Goal: Task Accomplishment & Management: Manage account settings

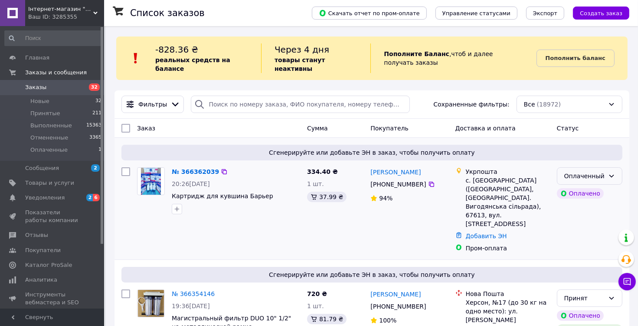
click at [616, 169] on div "Оплаченный" at bounding box center [590, 175] width 66 height 17
click at [575, 182] on li "Принят" at bounding box center [590, 187] width 65 height 16
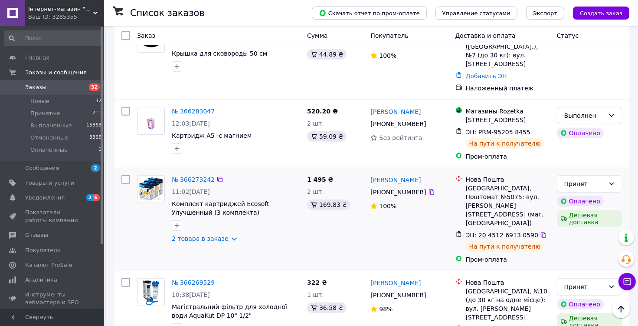
scroll to position [608, 0]
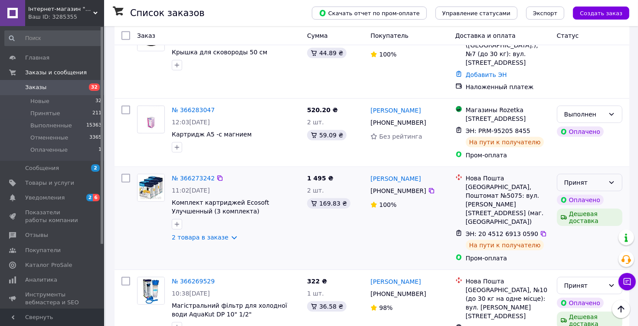
click at [610, 174] on div "Принят" at bounding box center [590, 182] width 66 height 17
click at [584, 155] on li "Выполнен" at bounding box center [590, 156] width 65 height 16
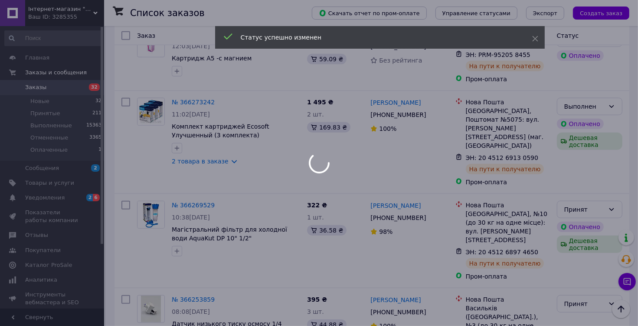
scroll to position [694, 0]
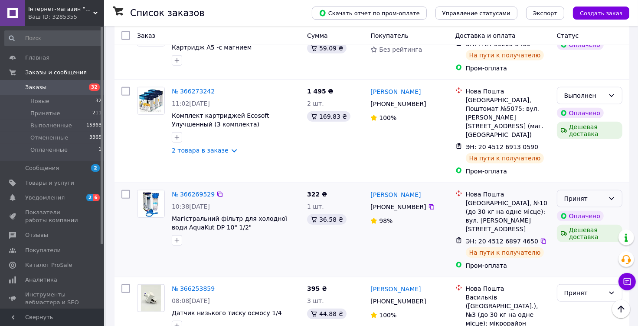
click at [612, 195] on icon at bounding box center [611, 198] width 7 height 7
click at [589, 151] on li "Выполнен" at bounding box center [590, 153] width 65 height 16
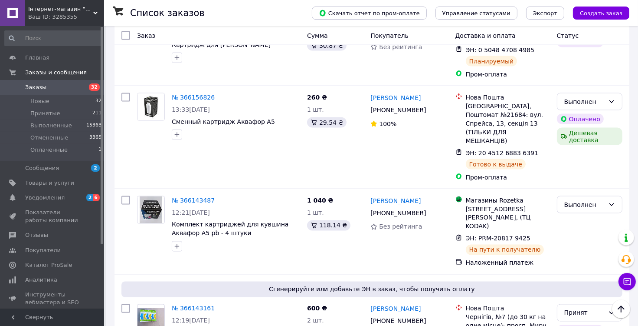
scroll to position [1432, 0]
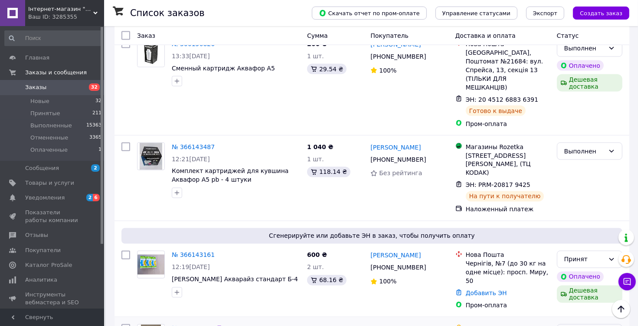
click at [614, 325] on icon at bounding box center [611, 332] width 7 height 7
click at [578, 187] on li "Выполнен" at bounding box center [590, 185] width 65 height 16
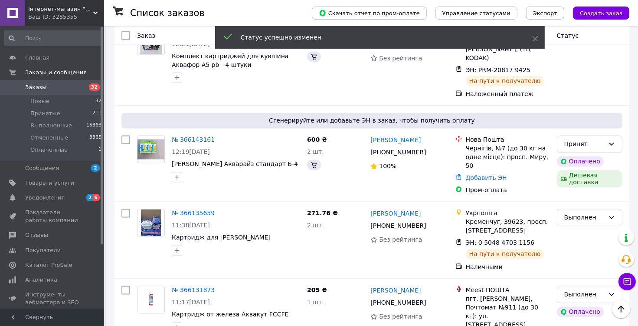
scroll to position [1547, 0]
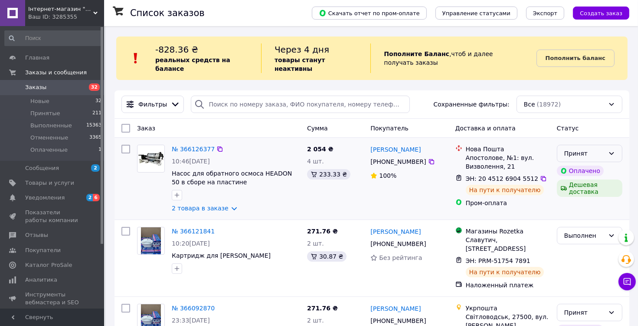
click at [613, 150] on icon at bounding box center [611, 153] width 7 height 7
click at [585, 162] on li "Выполнен" at bounding box center [590, 164] width 65 height 16
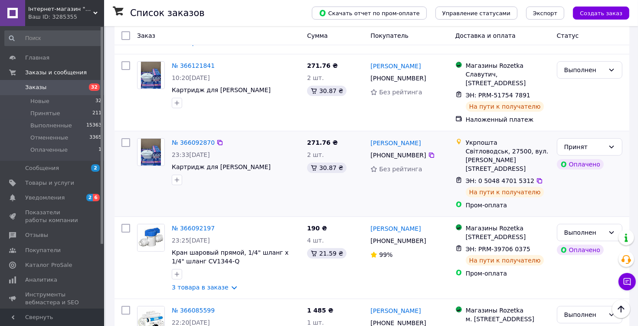
scroll to position [217, 0]
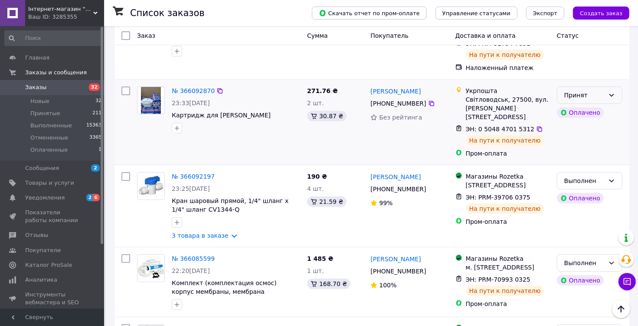
click at [616, 86] on div "Принят" at bounding box center [590, 94] width 66 height 17
click at [590, 100] on li "Выполнен" at bounding box center [590, 98] width 65 height 16
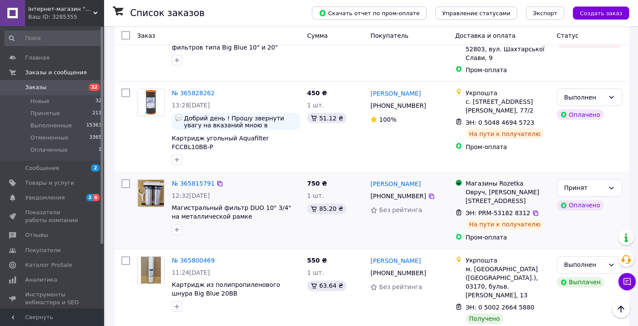
scroll to position [1432, 0]
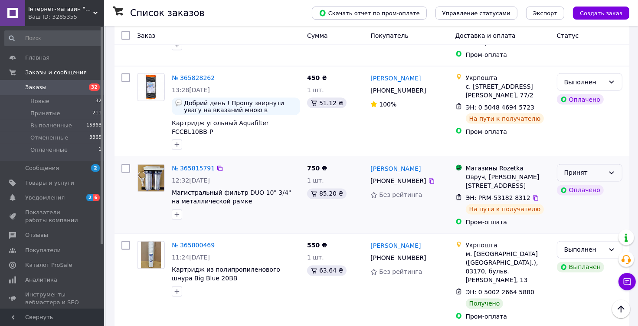
drag, startPoint x: 612, startPoint y: 101, endPoint x: 610, endPoint y: 107, distance: 6.3
click at [611, 169] on icon at bounding box center [611, 172] width 7 height 7
click at [594, 119] on li "Выполнен" at bounding box center [590, 121] width 65 height 16
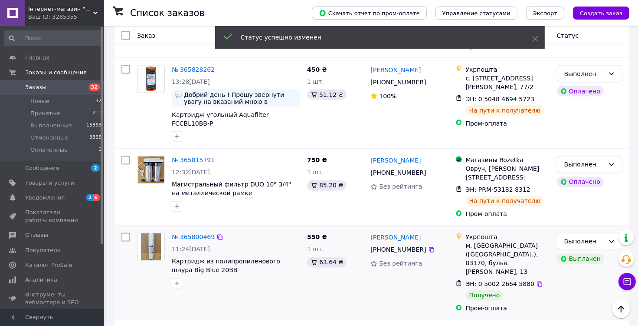
scroll to position [1444, 0]
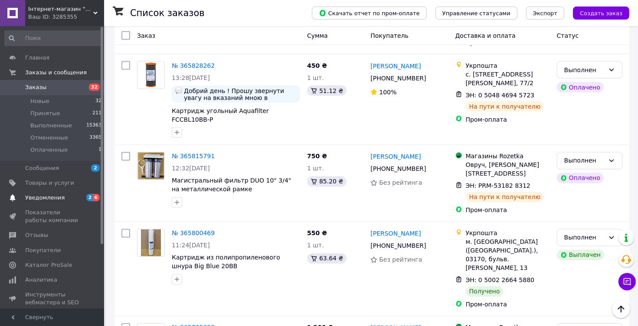
click at [68, 195] on span "Уведомления" at bounding box center [52, 198] width 55 height 8
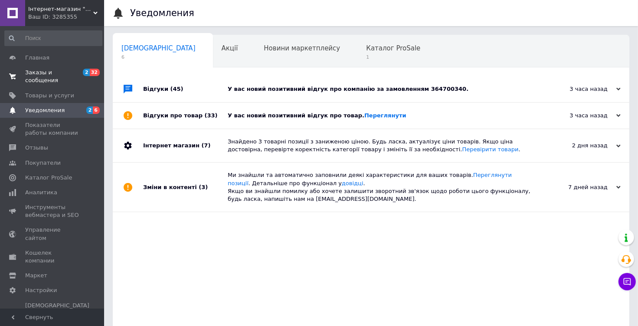
click at [53, 73] on span "Заказы и сообщения" at bounding box center [52, 77] width 55 height 16
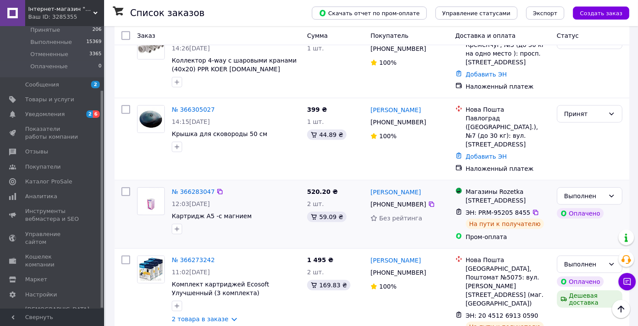
scroll to position [521, 0]
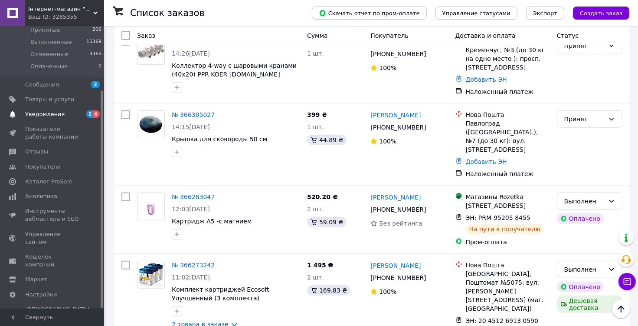
click at [64, 118] on link "Уведомления 2 6" at bounding box center [53, 114] width 107 height 15
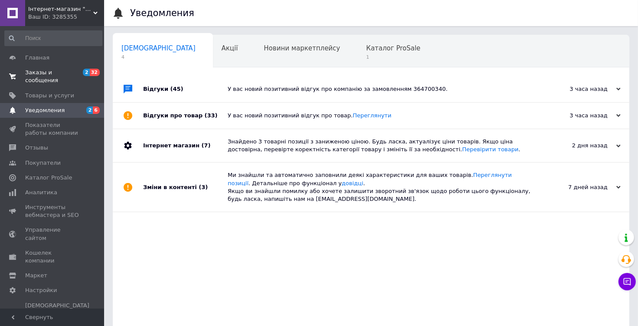
click at [71, 73] on span "Заказы и сообщения" at bounding box center [52, 77] width 55 height 16
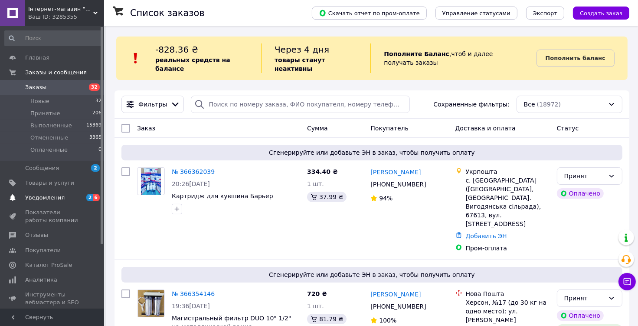
click at [37, 193] on link "Уведомления 2 6" at bounding box center [53, 197] width 107 height 15
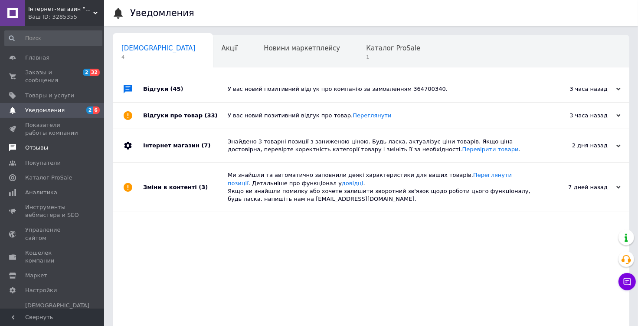
click at [36, 144] on span "Отзывы" at bounding box center [36, 148] width 23 height 8
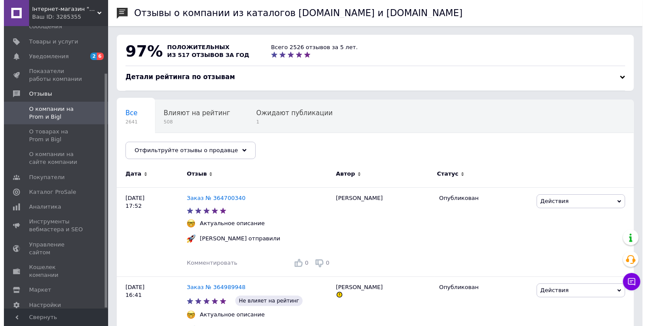
scroll to position [56, 0]
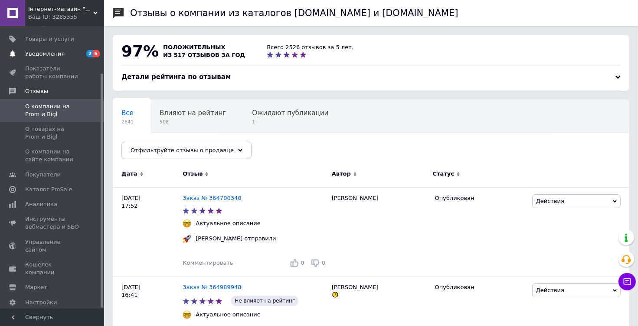
click at [61, 50] on span "Уведомления" at bounding box center [52, 54] width 55 height 8
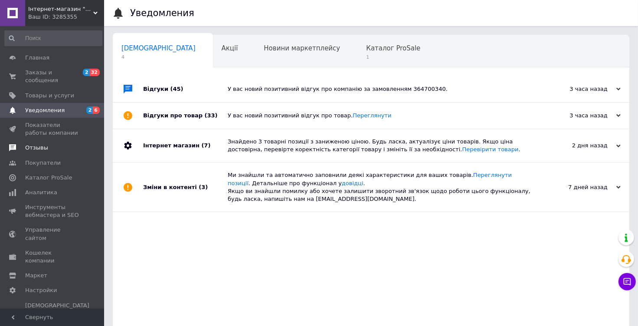
click at [31, 144] on link "Отзывы" at bounding box center [53, 147] width 107 height 15
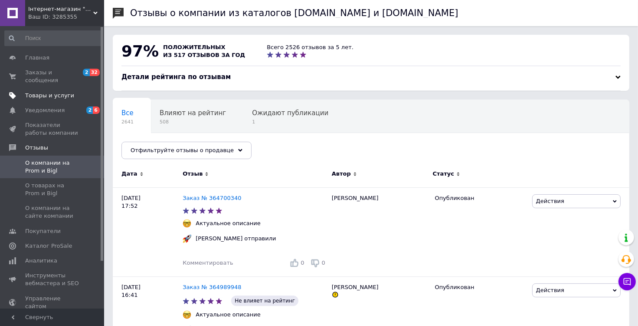
click at [46, 92] on span "Товары и услуги" at bounding box center [49, 96] width 49 height 8
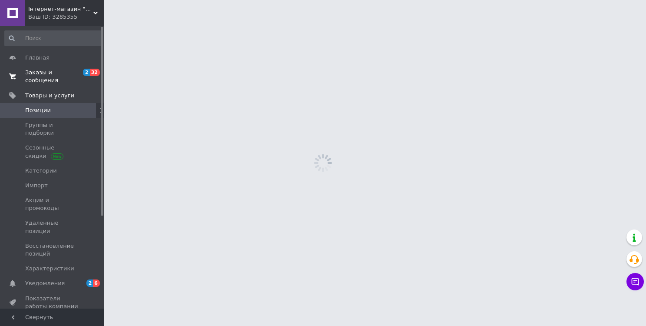
drag, startPoint x: 55, startPoint y: 62, endPoint x: 55, endPoint y: 70, distance: 7.4
click at [54, 63] on link "Главная" at bounding box center [53, 57] width 107 height 15
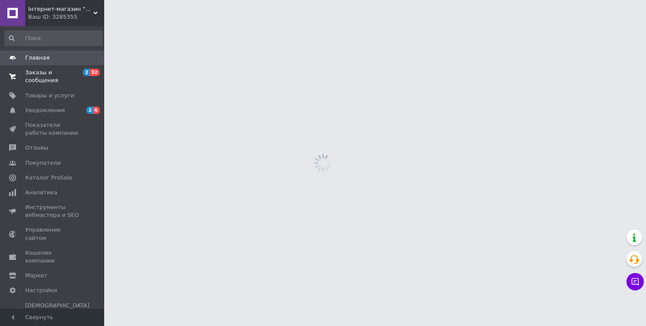
click at [55, 70] on span "Заказы и сообщения" at bounding box center [52, 77] width 55 height 16
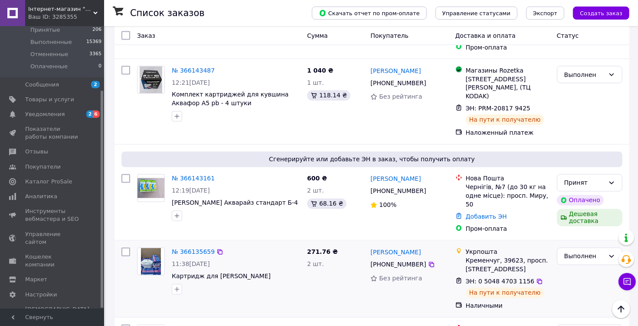
scroll to position [1547, 0]
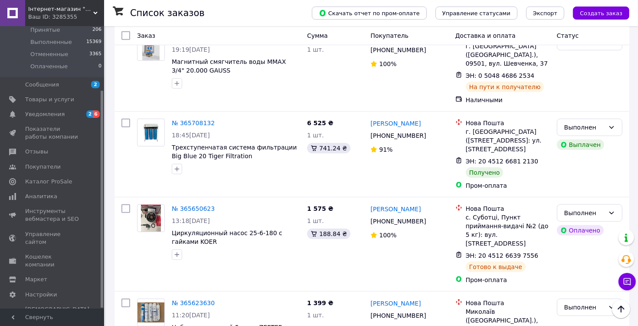
scroll to position [564, 0]
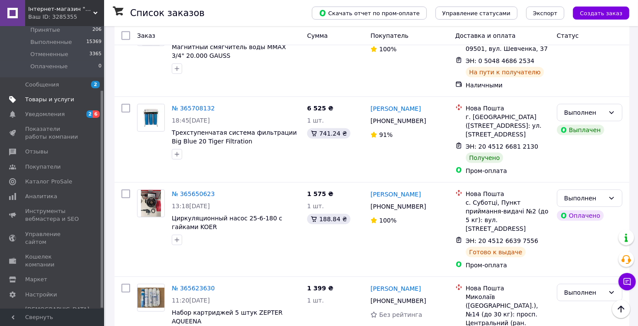
click at [42, 100] on span "Товары и услуги" at bounding box center [49, 99] width 49 height 8
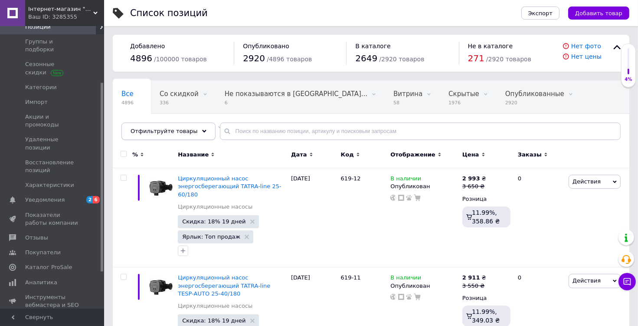
click at [197, 135] on div "Отфильтруйте товары" at bounding box center [169, 130] width 94 height 17
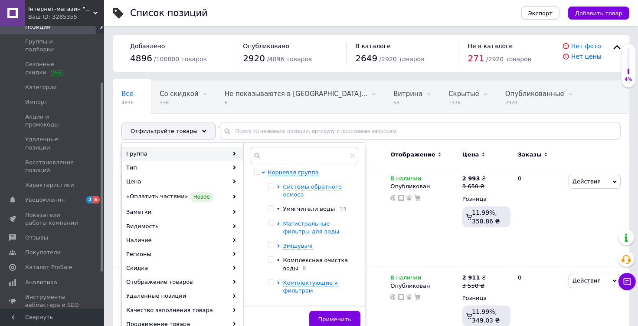
click at [280, 224] on icon at bounding box center [278, 223] width 3 height 3
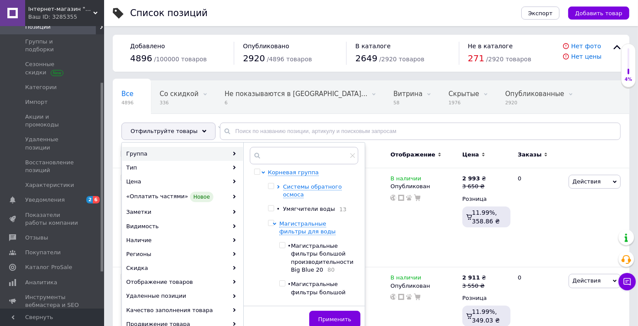
click at [285, 245] on input "checkbox" at bounding box center [282, 245] width 6 height 6
checkbox input "true"
click at [319, 319] on button "Применить" at bounding box center [334, 318] width 51 height 17
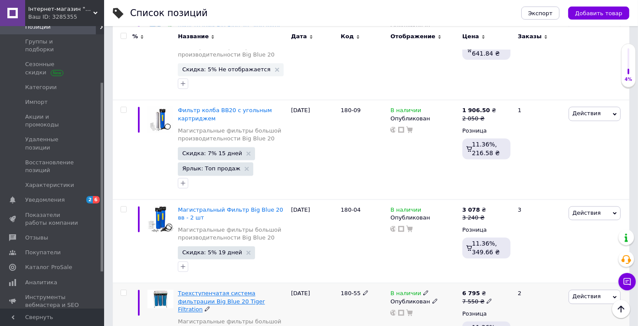
scroll to position [1674, 0]
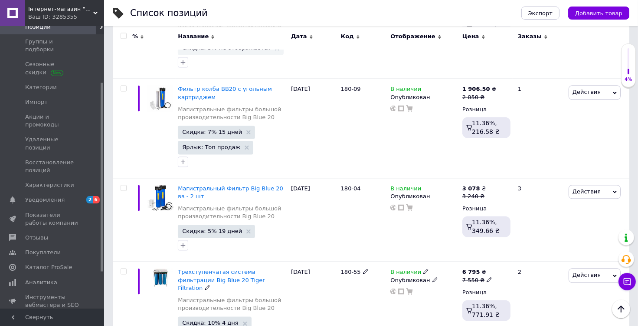
click at [195, 268] on span "Трехступенчатая система фильтрации Big Blue 20 Tiger Filtration" at bounding box center [221, 279] width 87 height 22
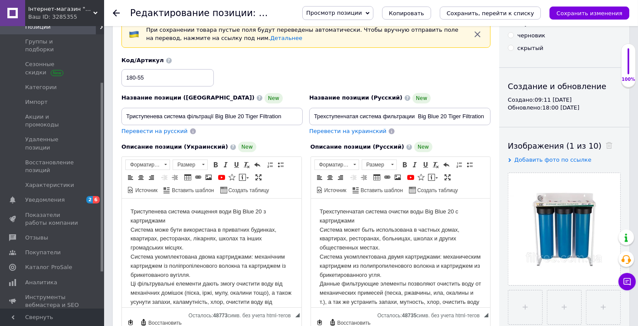
scroll to position [43, 0]
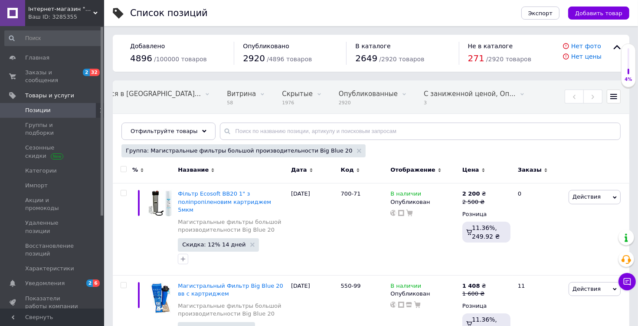
click at [51, 106] on span "Позиции" at bounding box center [52, 110] width 55 height 8
click at [73, 92] on span "Товары и услуги" at bounding box center [64, 96] width 79 height 8
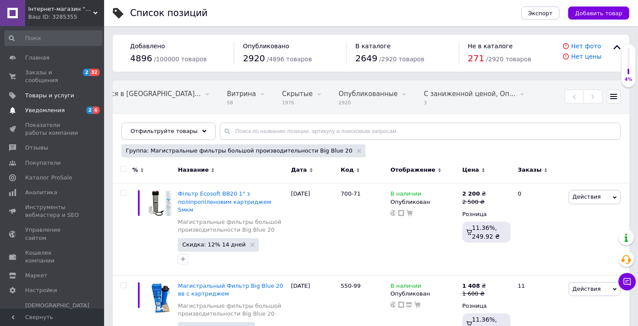
click at [59, 106] on span "Уведомления" at bounding box center [44, 110] width 39 height 8
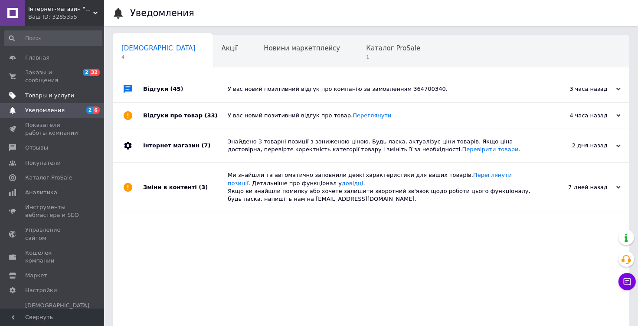
click at [43, 92] on span "Товары и услуги" at bounding box center [49, 96] width 49 height 8
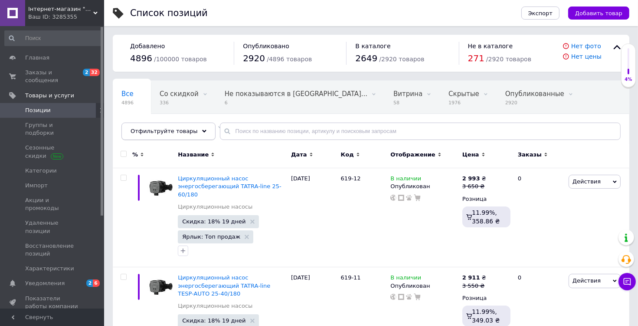
click at [202, 132] on icon at bounding box center [204, 131] width 4 height 4
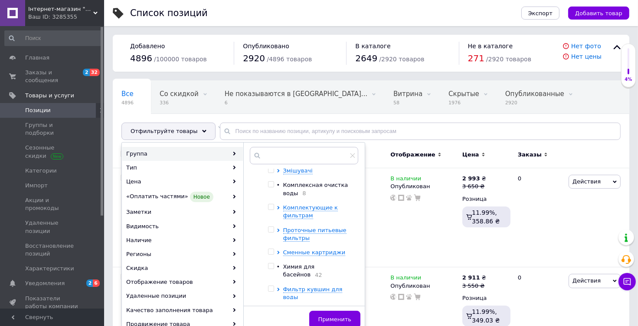
scroll to position [87, 0]
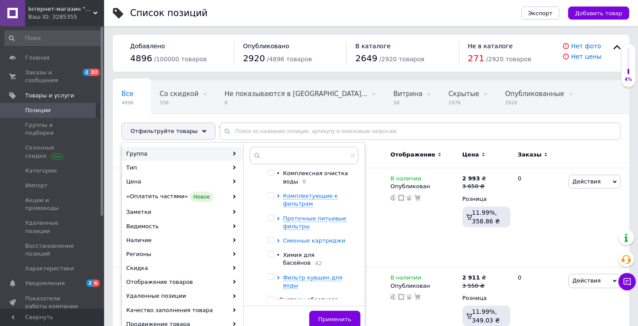
click at [280, 240] on icon at bounding box center [278, 240] width 3 height 3
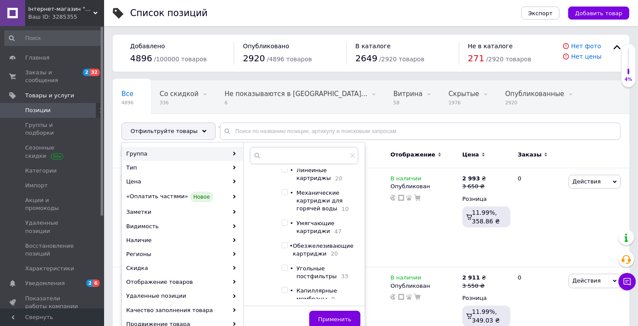
scroll to position [347, 0]
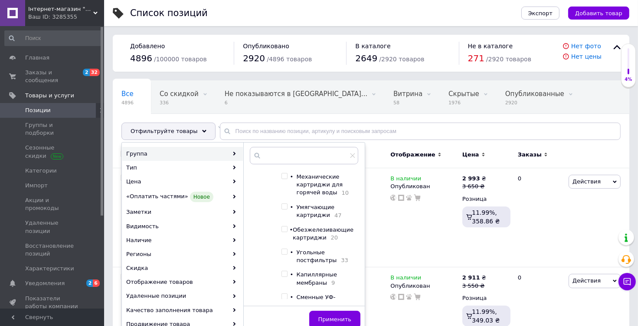
click at [287, 232] on input "checkbox" at bounding box center [285, 229] width 6 height 6
checkbox input "true"
click at [333, 314] on button "Применить" at bounding box center [334, 318] width 51 height 17
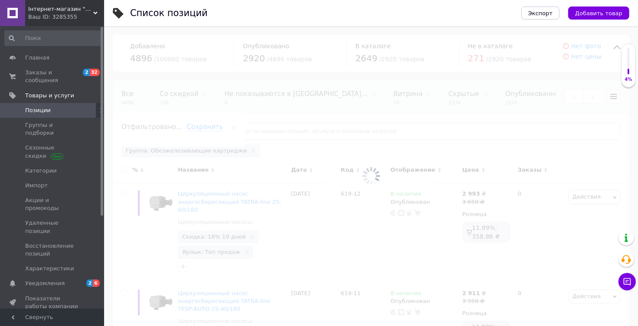
scroll to position [0, 167]
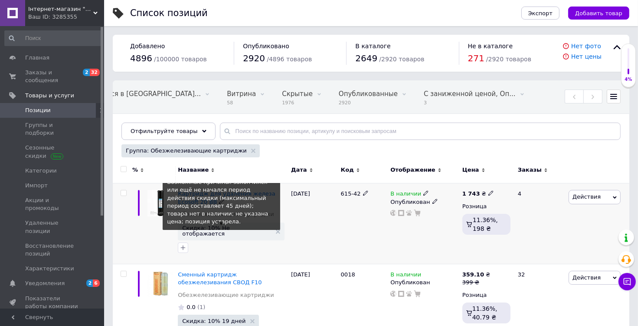
click at [231, 230] on span "Скидка: 10% Не отображается" at bounding box center [226, 230] width 89 height 11
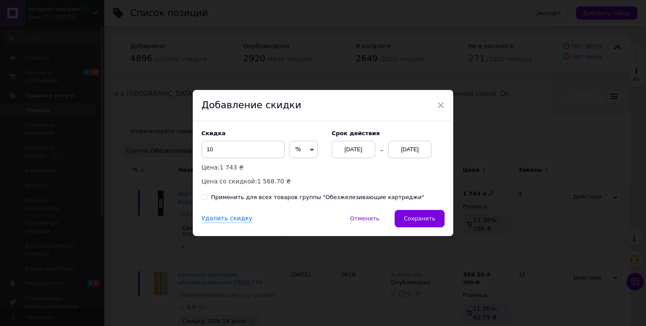
click at [397, 146] on div "[DATE]" at bounding box center [409, 149] width 43 height 17
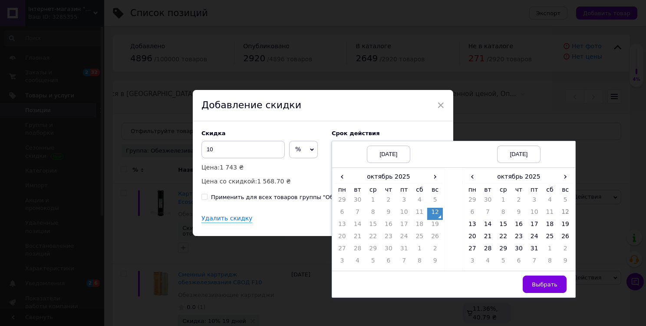
click at [595, 112] on div "× Добавление скидки Скидка 10 % ₴ Цена: 1 743 ₴ Цена со скидкой: 1 568.70 ₴ Cро…" at bounding box center [323, 163] width 646 height 326
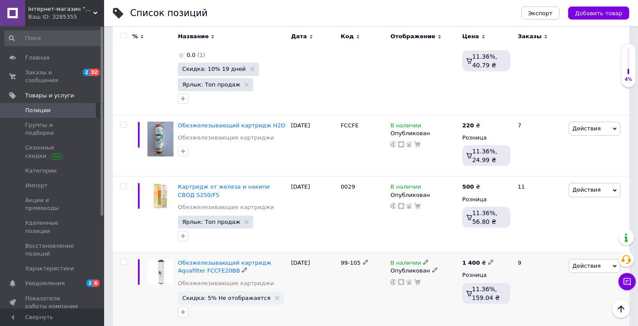
scroll to position [304, 0]
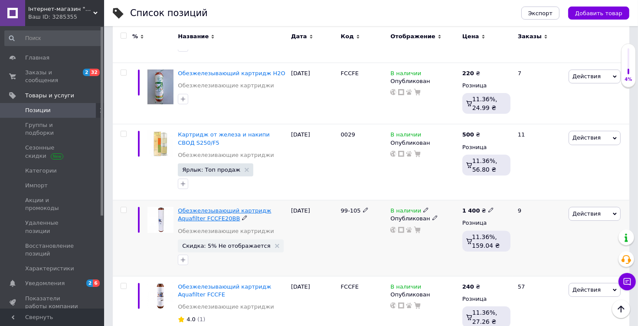
click at [210, 207] on span "Обезжелезывающий картридж Aquafilter FCCFE20BB" at bounding box center [224, 214] width 93 height 14
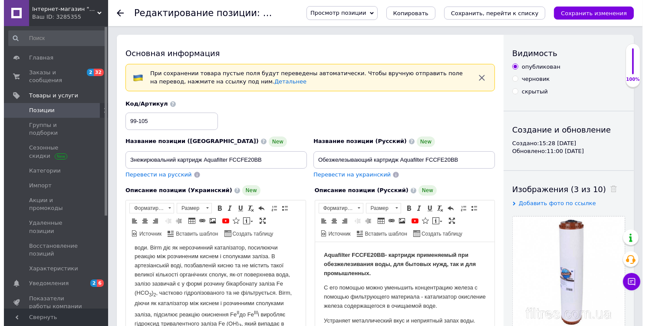
scroll to position [217, 0]
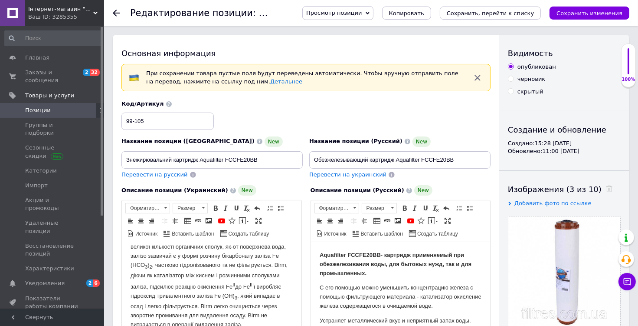
click at [330, 175] on span "Перевести на украинский" at bounding box center [347, 174] width 77 height 7
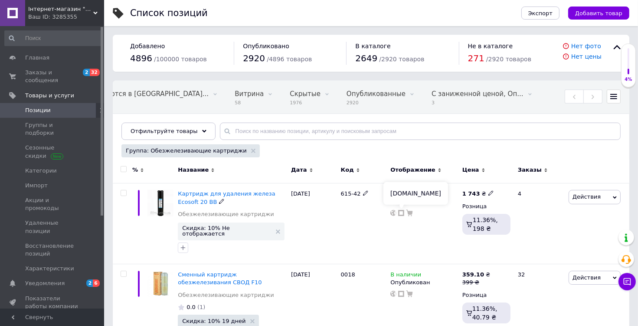
scroll to position [0, 167]
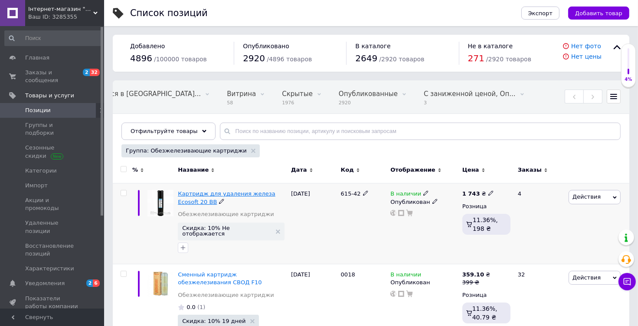
click at [191, 192] on span "Картридж для удаления железа Ecosoft 20 ВВ" at bounding box center [227, 197] width 98 height 14
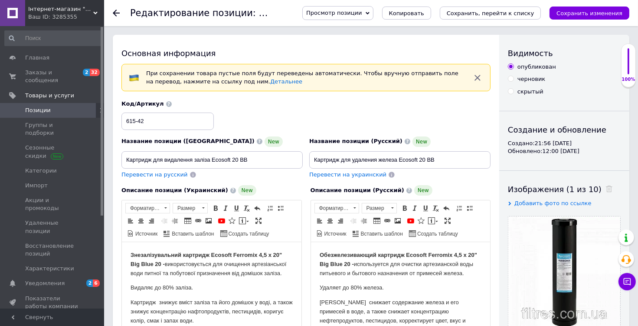
click at [332, 174] on span "Перевести на украинский" at bounding box center [347, 174] width 77 height 7
click at [590, 12] on icon "Сохранить изменения" at bounding box center [590, 13] width 66 height 7
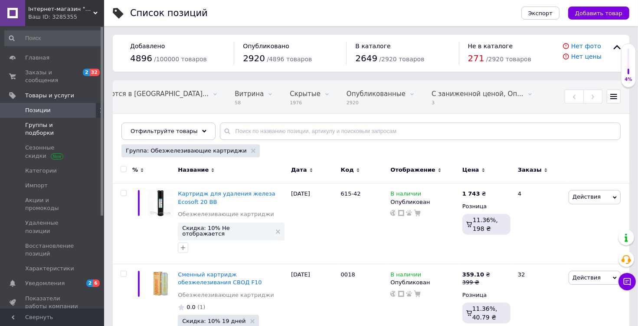
scroll to position [0, 167]
click at [45, 75] on span "Заказы и сообщения" at bounding box center [52, 77] width 55 height 16
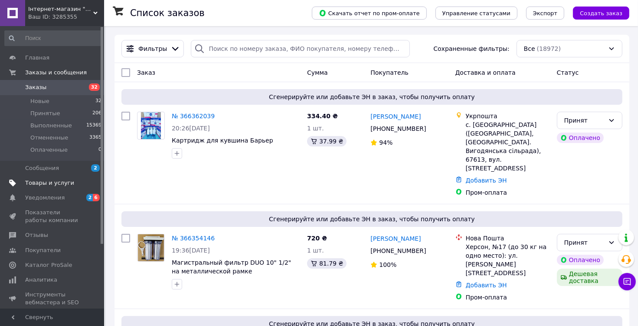
click at [38, 185] on span "Товары и услуги" at bounding box center [49, 183] width 49 height 8
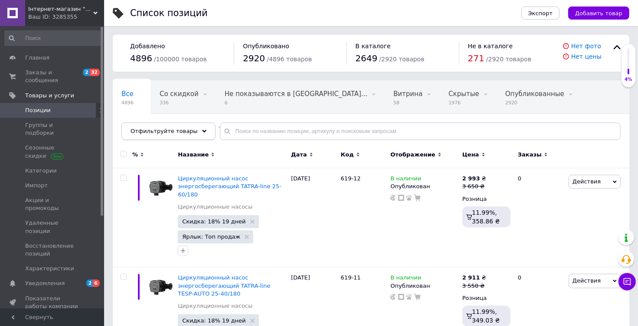
click at [202, 131] on icon at bounding box center [204, 131] width 4 height 4
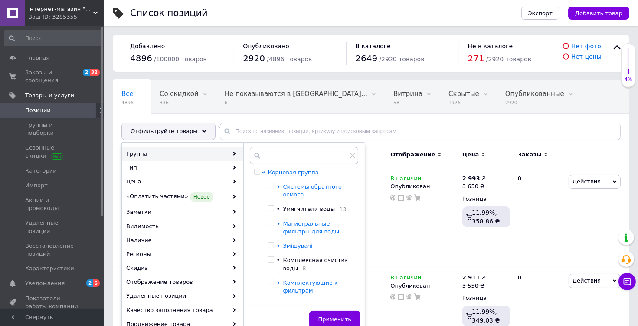
click at [280, 224] on icon at bounding box center [278, 223] width 3 height 3
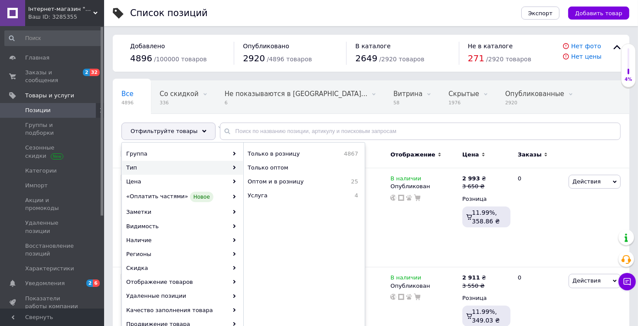
click at [35, 106] on span "Позиции" at bounding box center [38, 110] width 26 height 8
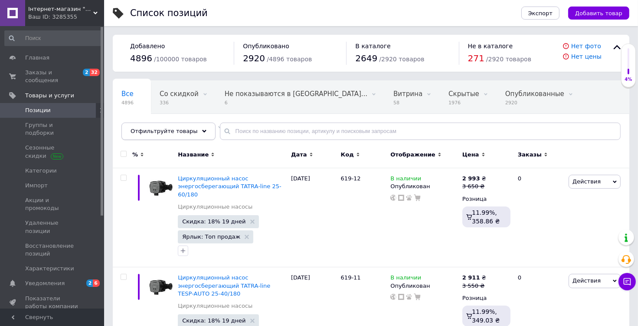
click at [202, 132] on icon at bounding box center [204, 131] width 4 height 4
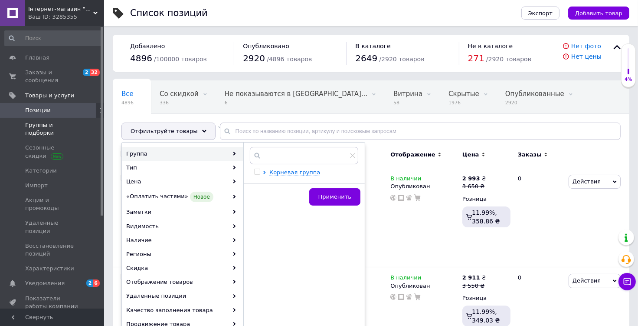
click at [26, 121] on span "Группы и подборки" at bounding box center [52, 129] width 55 height 16
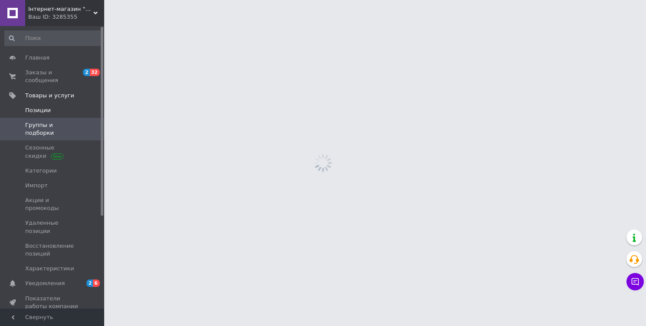
click at [58, 106] on span "Позиции" at bounding box center [52, 110] width 55 height 8
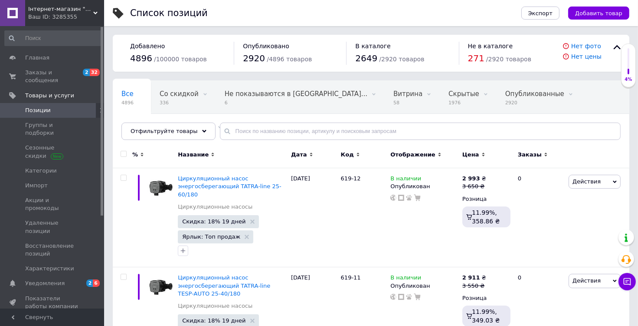
click at [202, 132] on icon at bounding box center [204, 131] width 4 height 4
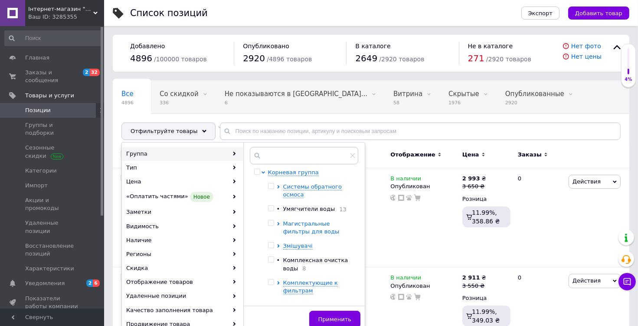
click at [279, 223] on icon at bounding box center [278, 223] width 2 height 3
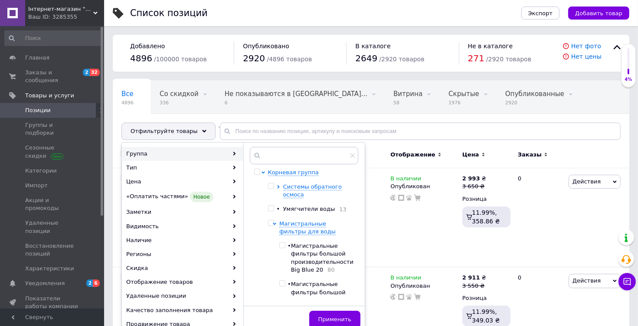
click at [286, 242] on span at bounding box center [282, 245] width 6 height 6
click at [285, 242] on input "checkbox" at bounding box center [282, 245] width 6 height 6
checkbox input "true"
click at [326, 311] on button "Применить" at bounding box center [334, 318] width 51 height 17
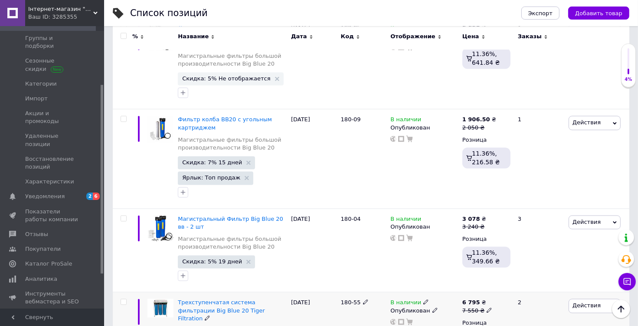
scroll to position [1674, 0]
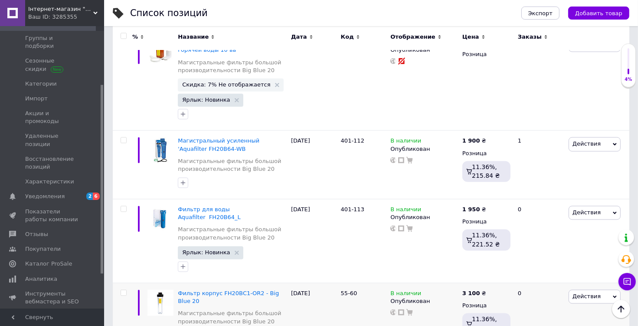
scroll to position [1531, 0]
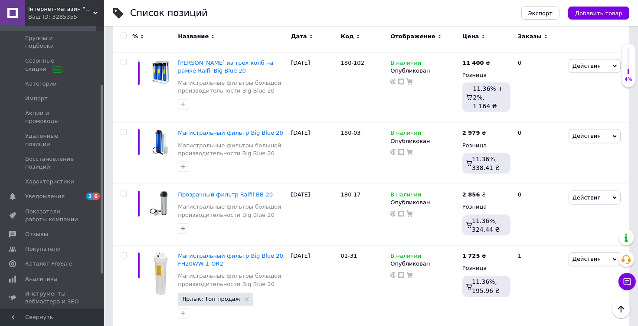
scroll to position [1437, 0]
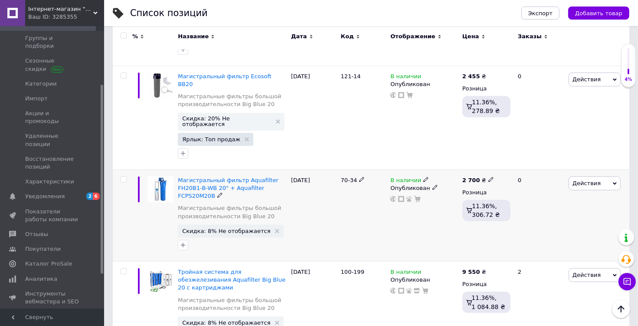
scroll to position [493, 0]
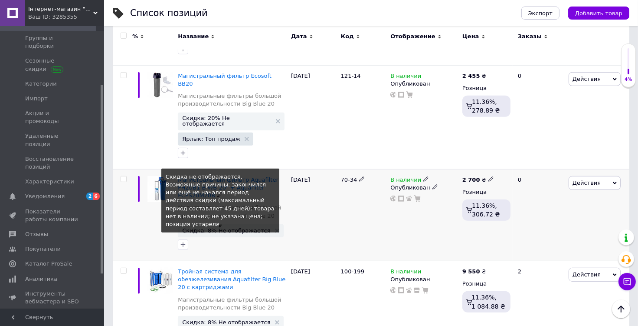
click at [207, 227] on span "Скидка: 8% Не отображается" at bounding box center [226, 230] width 88 height 6
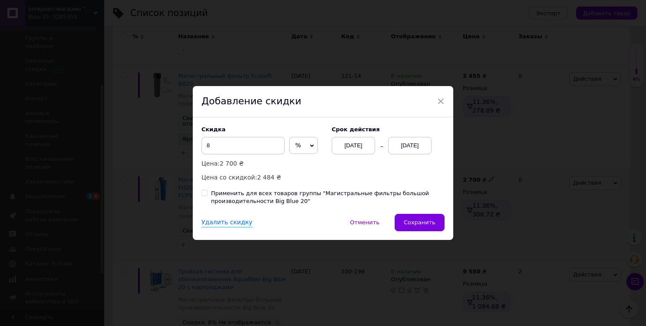
click at [403, 148] on div "[DATE]" at bounding box center [409, 145] width 43 height 17
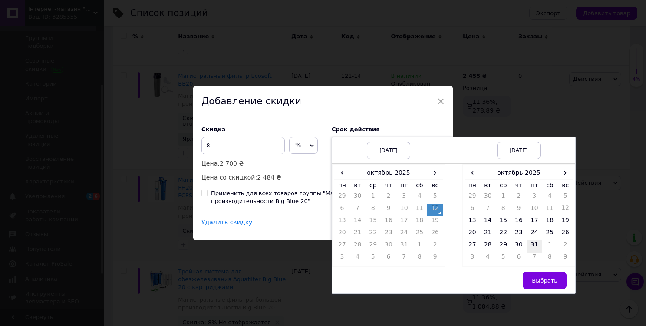
click at [537, 243] on td "31" at bounding box center [534, 246] width 16 height 12
click at [549, 284] on button "Выбрать" at bounding box center [545, 279] width 44 height 17
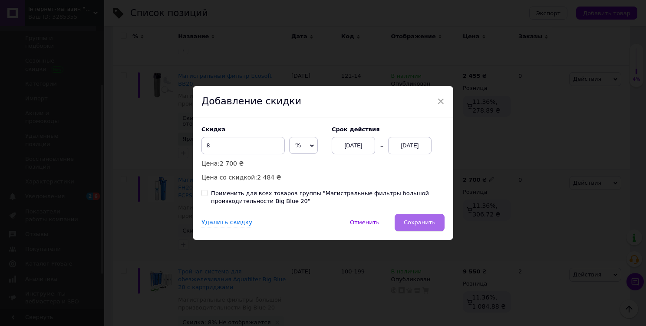
click at [421, 221] on span "Сохранить" at bounding box center [420, 222] width 32 height 7
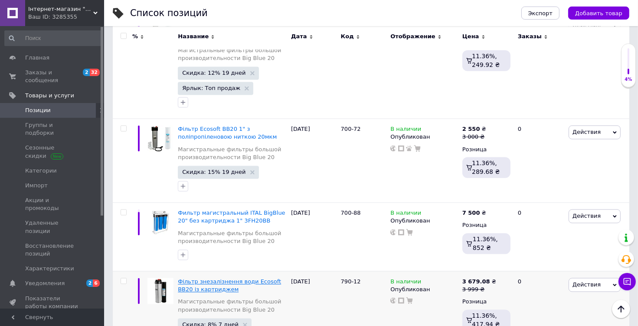
scroll to position [1622, 0]
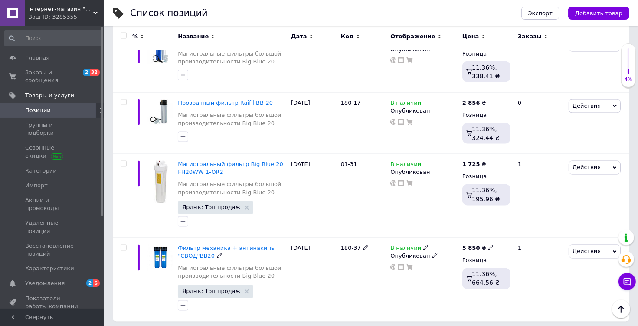
scroll to position [1437, 0]
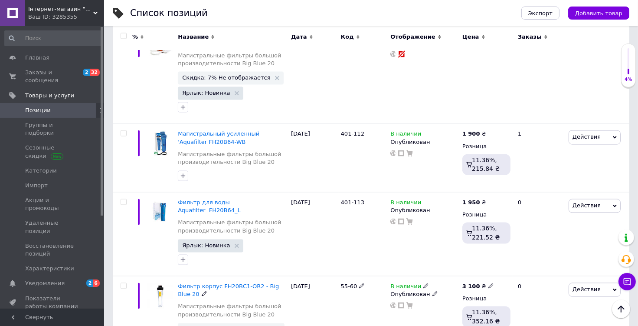
scroll to position [1523, 0]
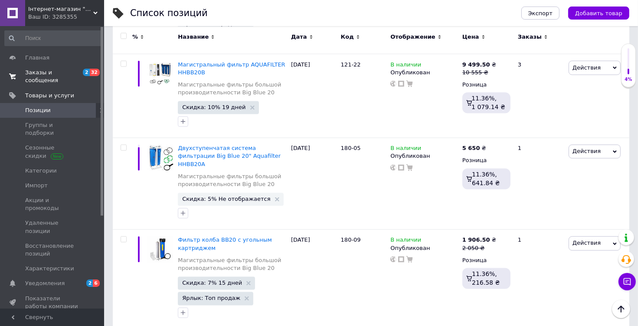
click at [52, 76] on span "Заказы и сообщения" at bounding box center [52, 77] width 55 height 16
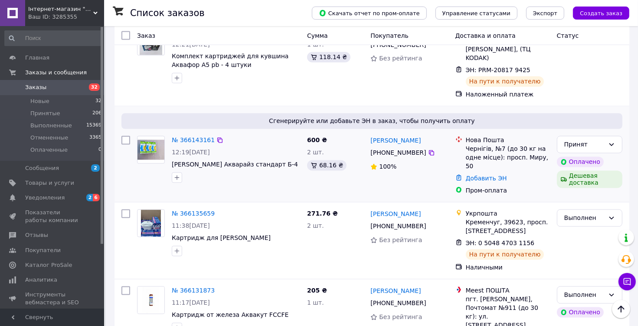
scroll to position [1547, 0]
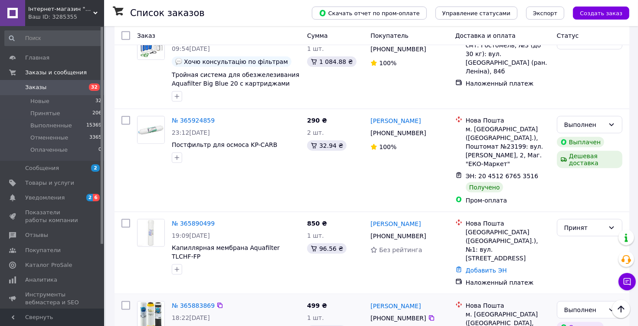
scroll to position [911, 0]
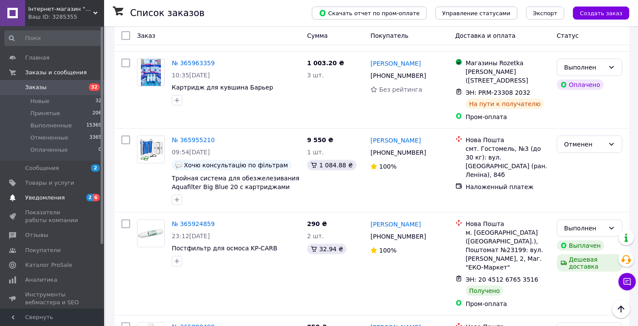
click at [60, 196] on span "Уведомления" at bounding box center [52, 198] width 55 height 8
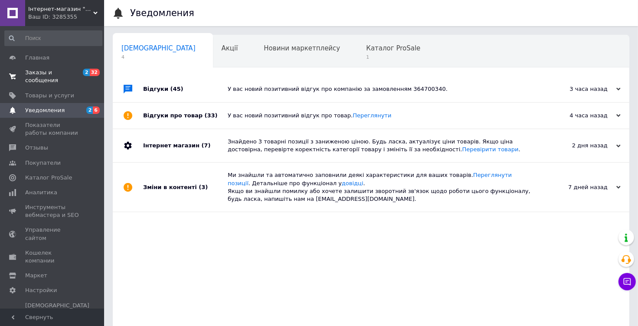
click at [56, 72] on span "Заказы и сообщения" at bounding box center [52, 77] width 55 height 16
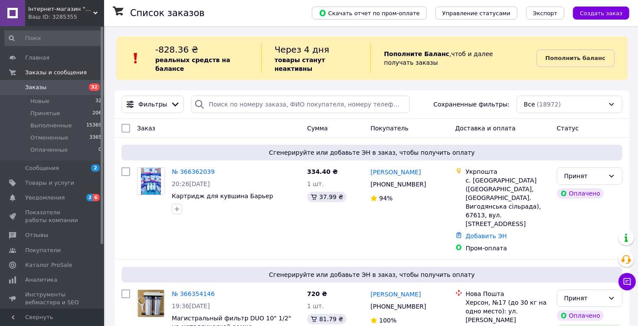
click at [38, 216] on span "Показатели работы компании" at bounding box center [52, 216] width 55 height 16
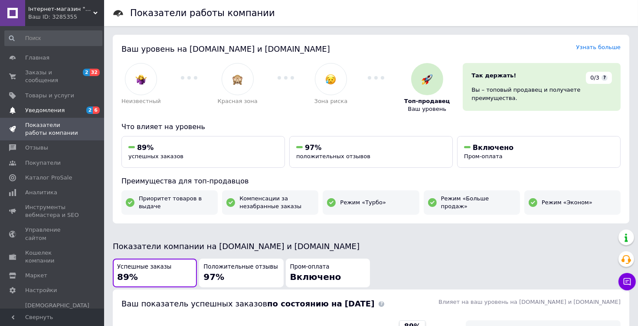
click at [54, 106] on span "Уведомления" at bounding box center [44, 110] width 39 height 8
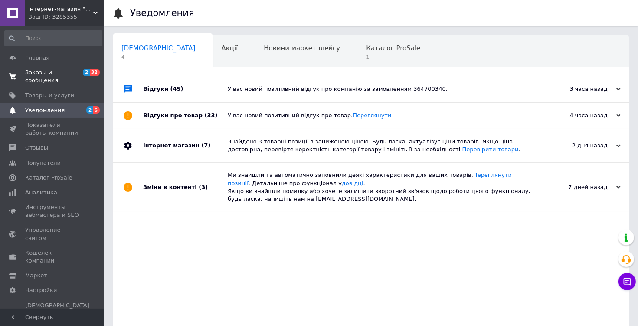
click at [53, 71] on span "Заказы и сообщения" at bounding box center [52, 77] width 55 height 16
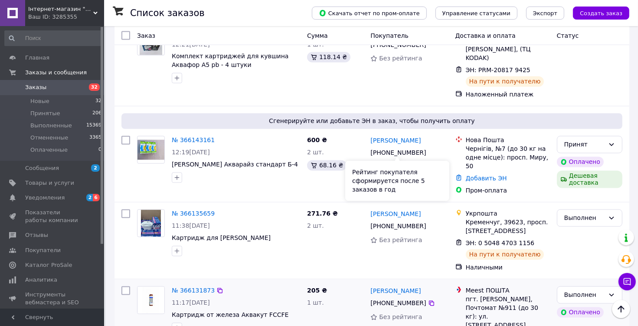
scroll to position [1547, 0]
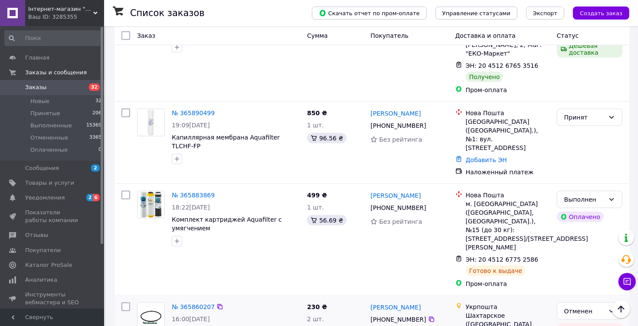
scroll to position [1215, 0]
